Goal: Task Accomplishment & Management: Complete application form

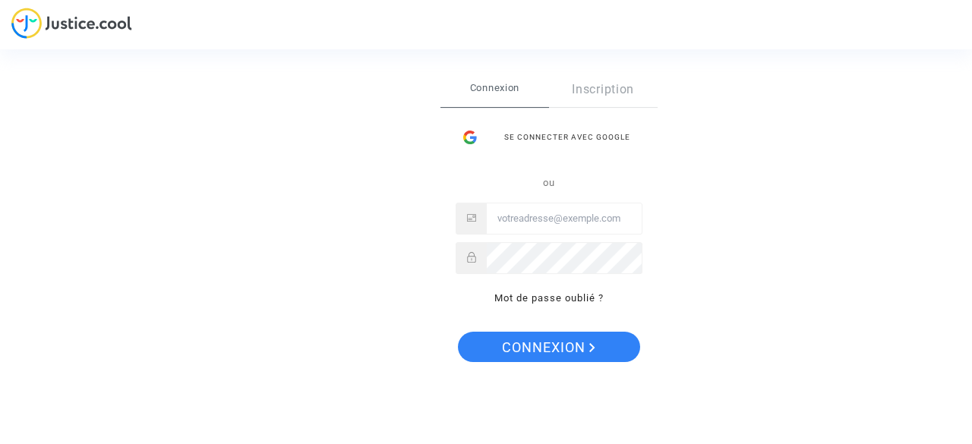
click at [565, 219] on input "Email" at bounding box center [564, 218] width 155 height 30
type input "[EMAIL_ADDRESS][DOMAIN_NAME]"
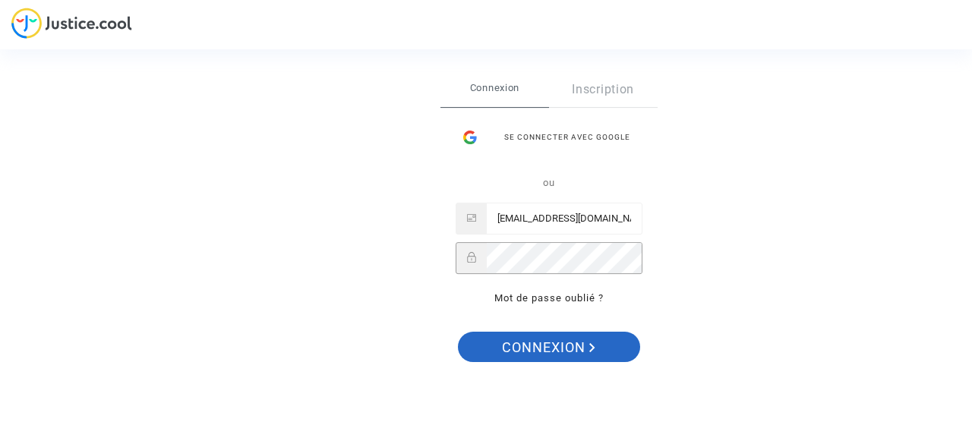
click at [565, 345] on span "Connexion" at bounding box center [548, 348] width 93 height 32
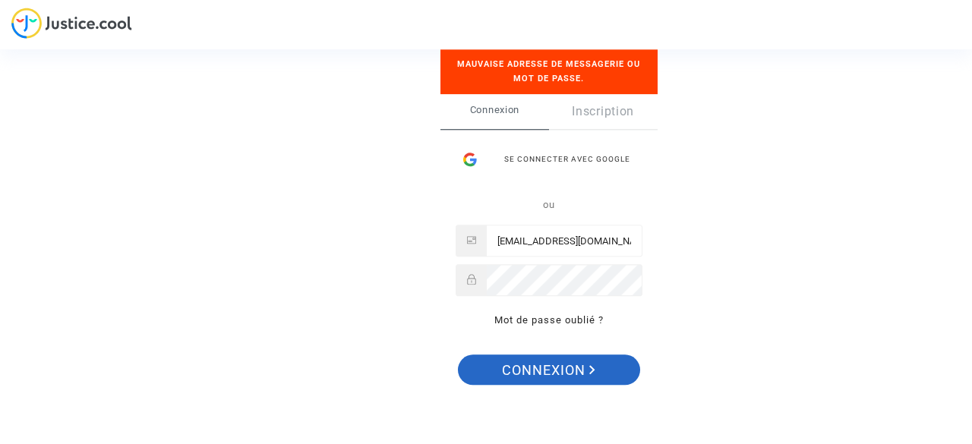
click at [562, 370] on span "Connexion" at bounding box center [548, 370] width 93 height 32
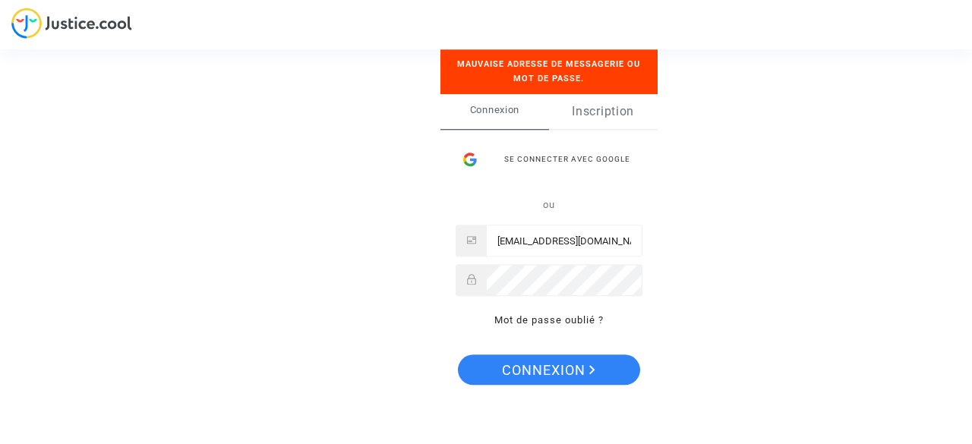
click at [594, 113] on link "Inscription" at bounding box center [603, 111] width 109 height 35
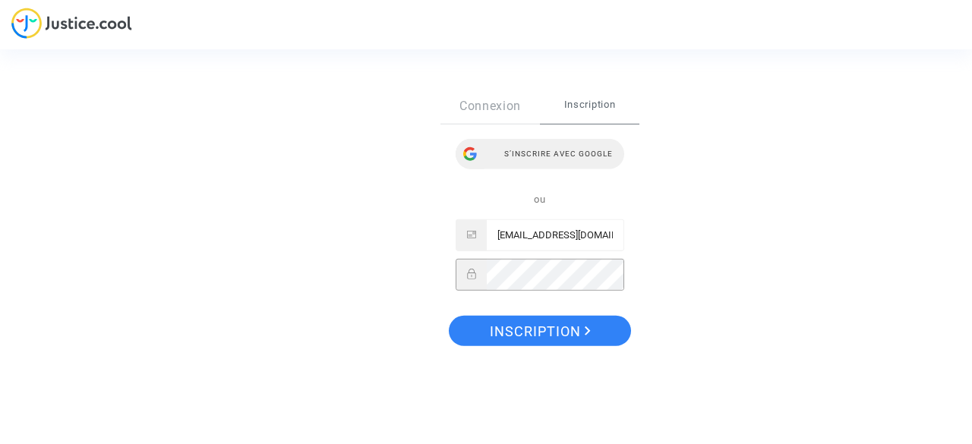
click at [569, 150] on div "S’inscrire avec Google" at bounding box center [539, 153] width 169 height 30
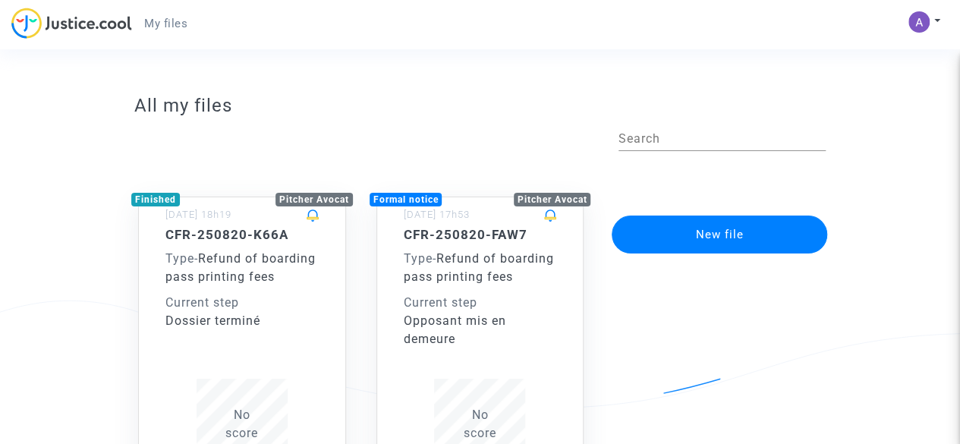
click at [240, 250] on div "Type - Refund of boarding pass printing fees" at bounding box center [241, 268] width 153 height 36
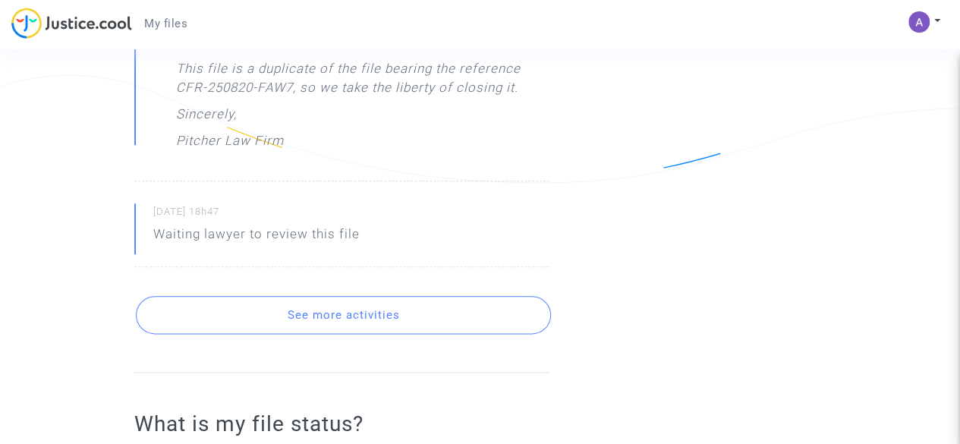
scroll to position [507, 0]
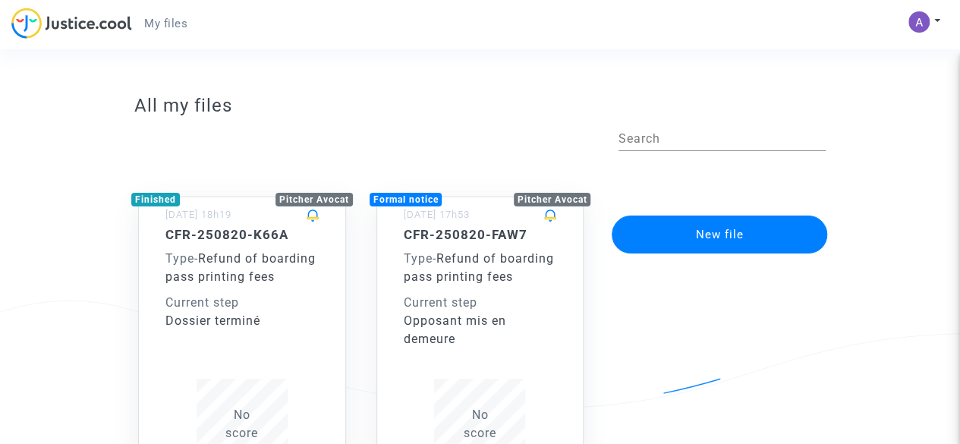
click at [476, 273] on span "Refund of boarding pass printing fees" at bounding box center [479, 267] width 150 height 33
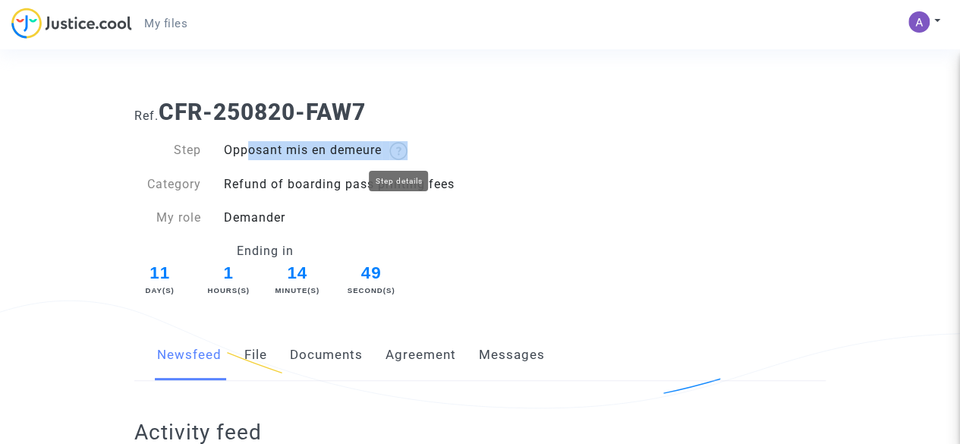
drag, startPoint x: 240, startPoint y: 154, endPoint x: 408, endPoint y: 154, distance: 168.5
click at [408, 154] on div "Opposant mis en demeure" at bounding box center [347, 150] width 268 height 19
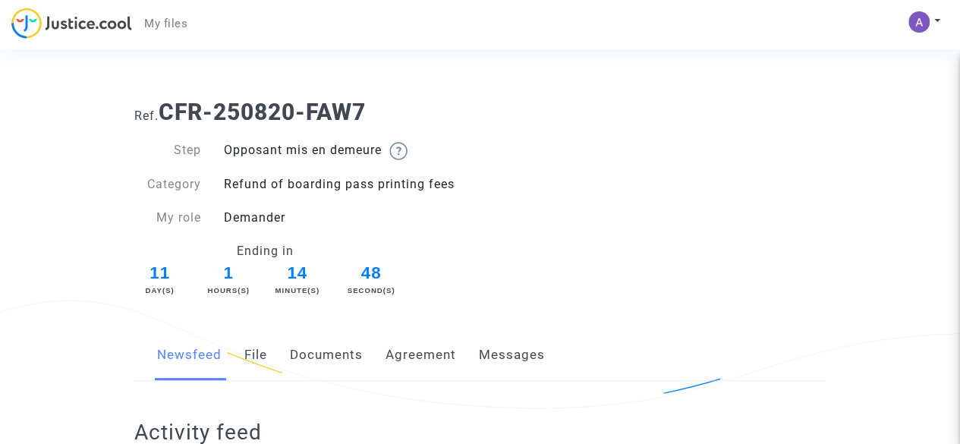
click at [550, 181] on div "Ref. CFR-250820-FAW7 Step Opposant mis en demeure Category Refund of boarding p…" at bounding box center [480, 193] width 714 height 212
